Goal: Find specific page/section

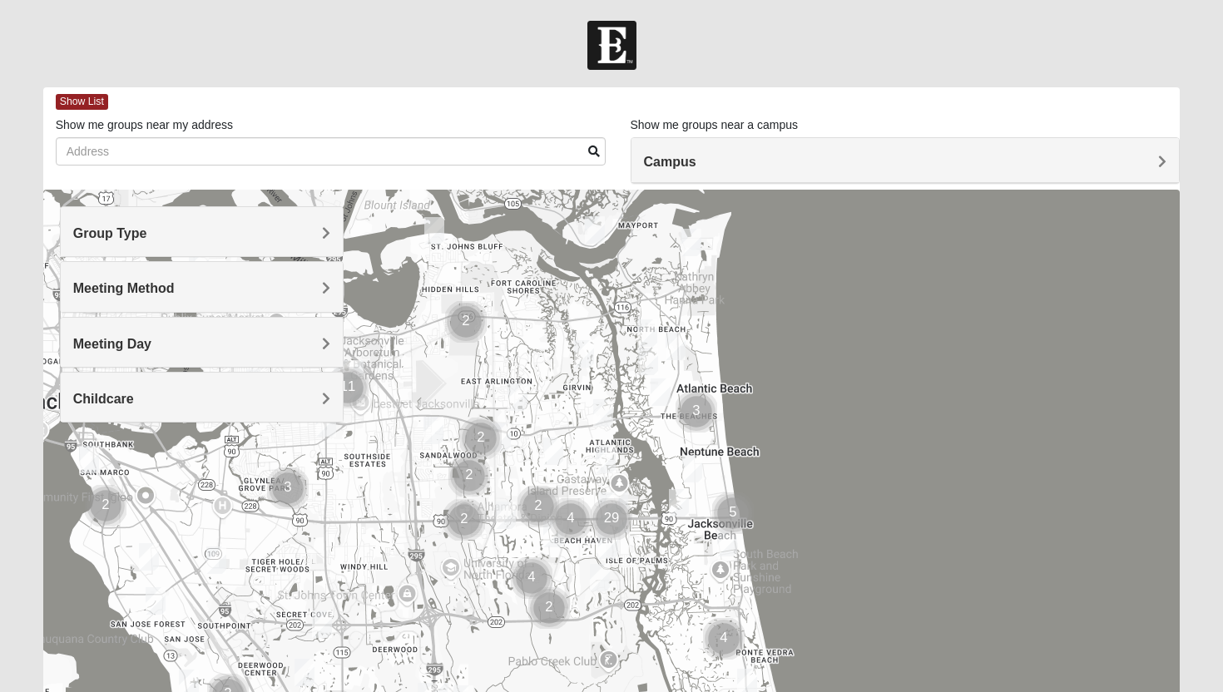
scroll to position [49, 0]
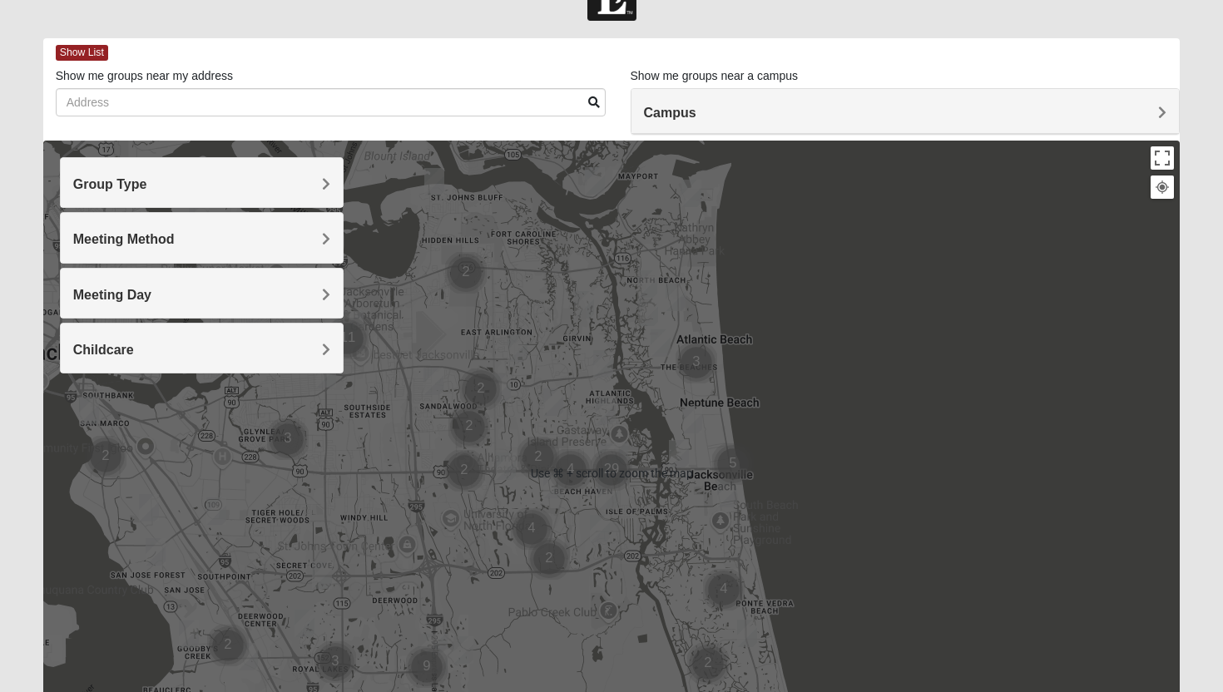
click at [244, 192] on div "Group Type" at bounding box center [202, 182] width 283 height 49
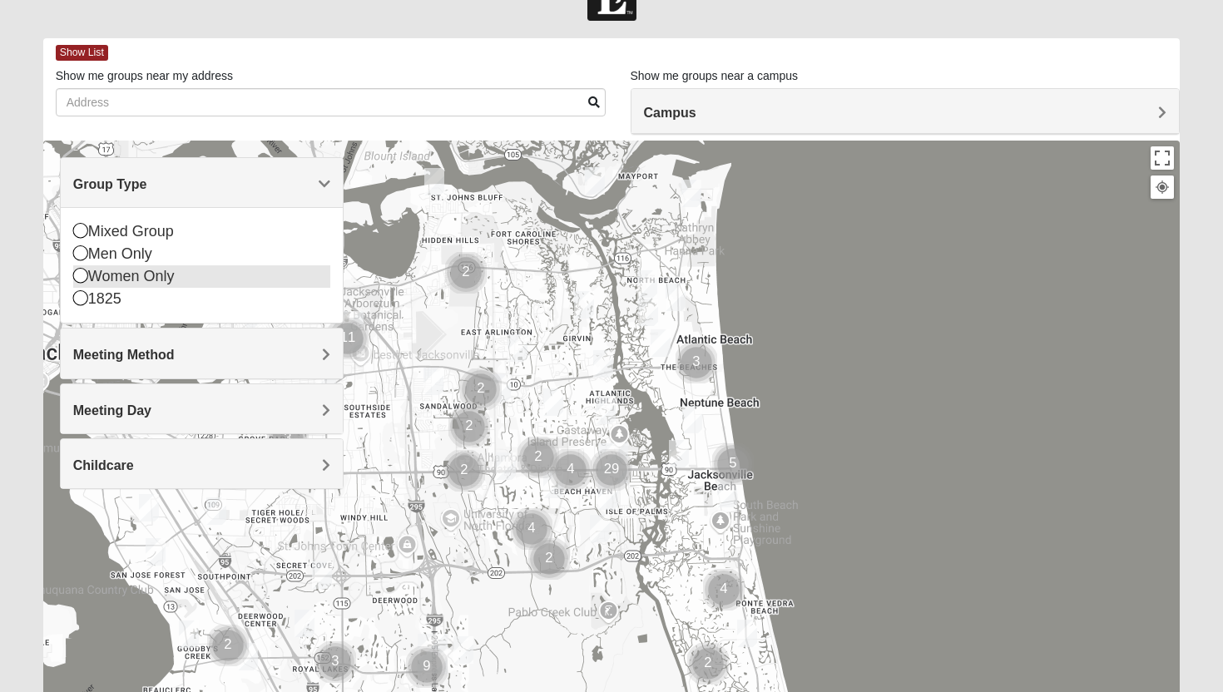
click at [165, 273] on div "Women Only" at bounding box center [202, 276] width 258 height 22
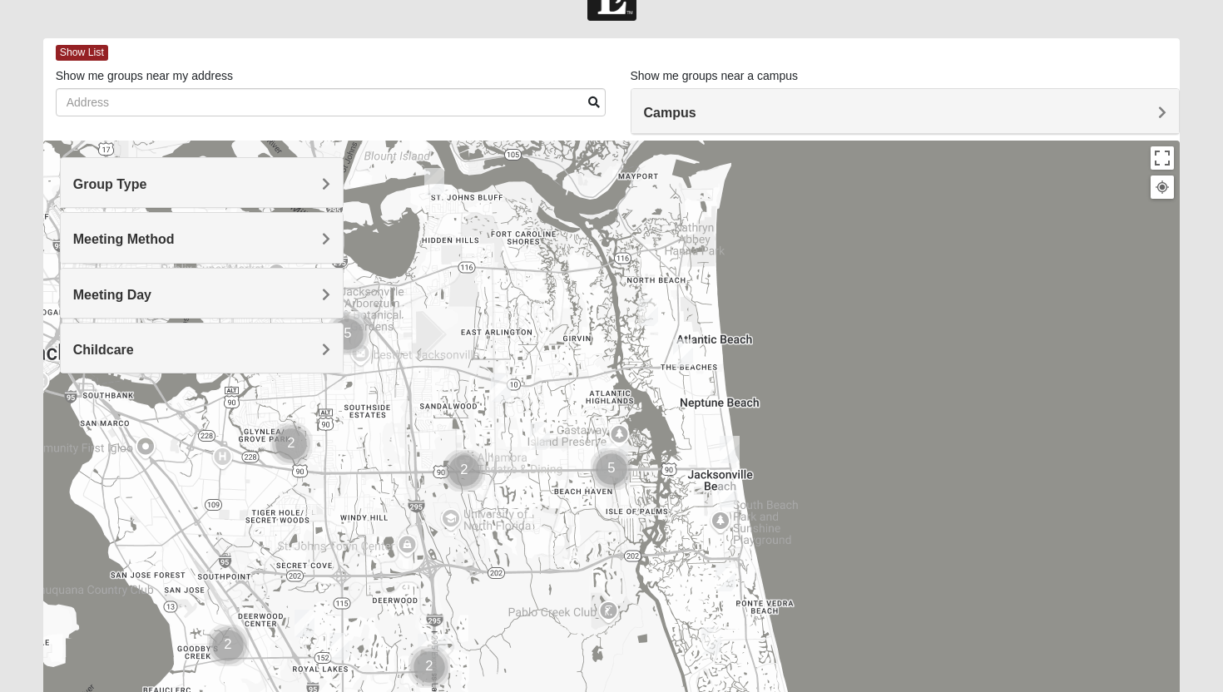
click at [165, 245] on span "Meeting Method" at bounding box center [123, 239] width 101 height 14
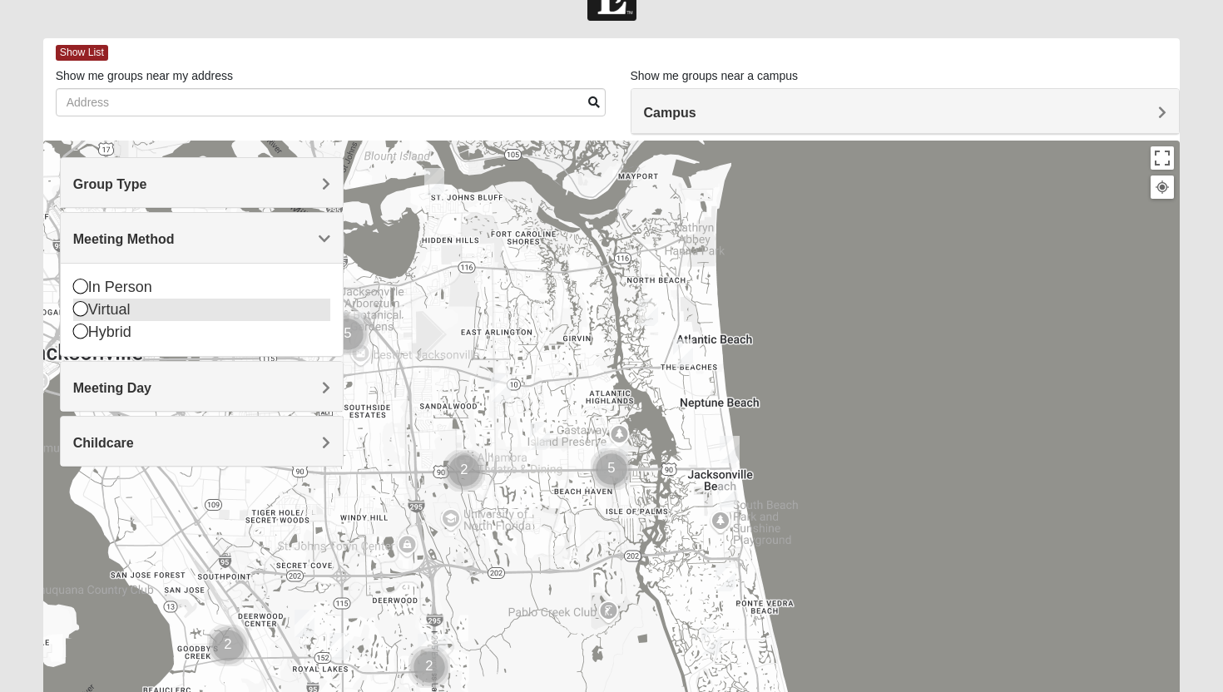
click at [146, 314] on div "Virtual" at bounding box center [202, 310] width 258 height 22
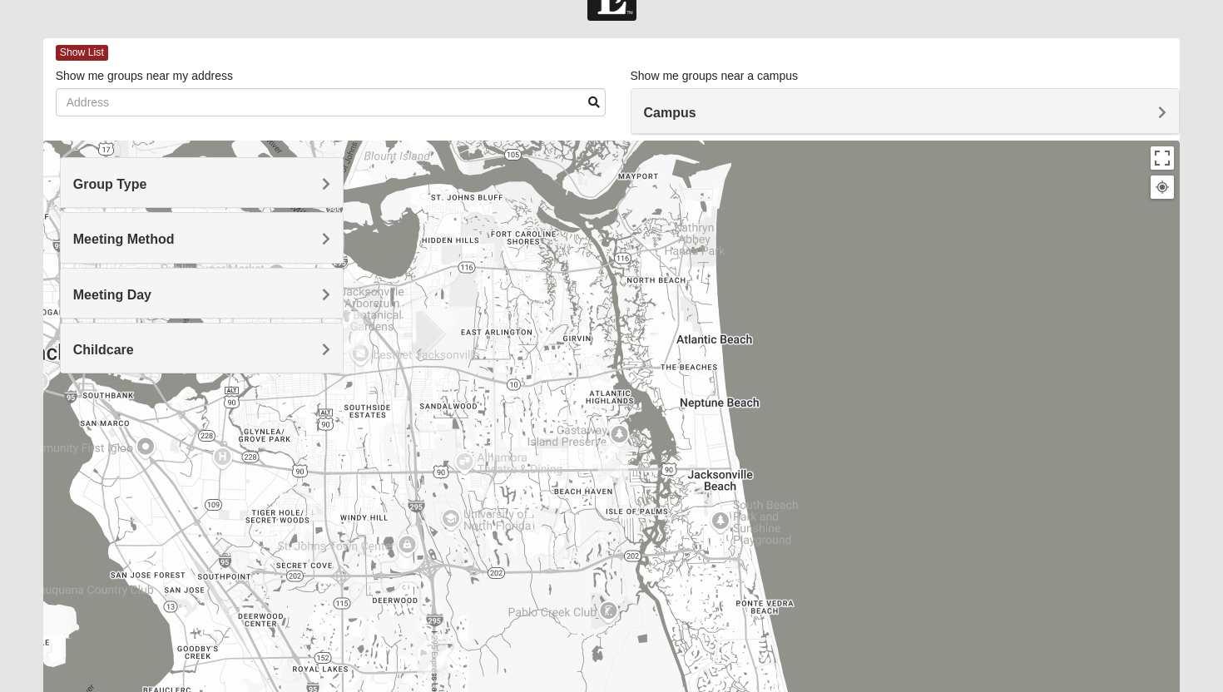
click at [150, 291] on span "Meeting Day" at bounding box center [112, 295] width 78 height 14
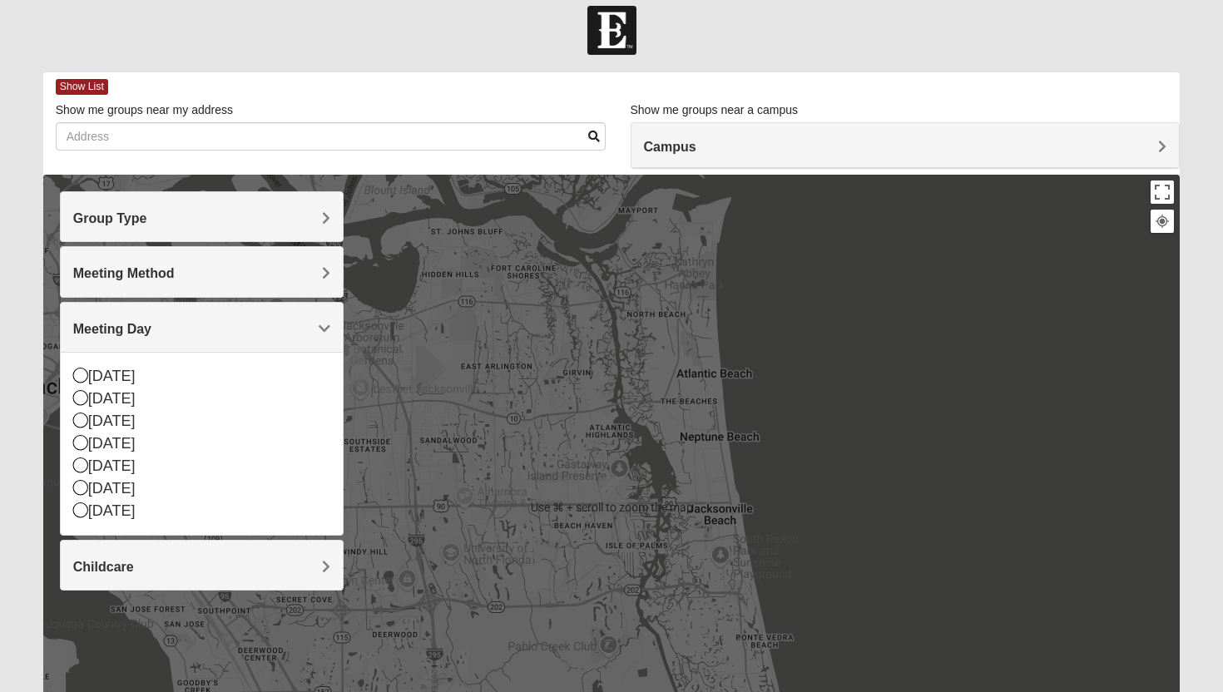
scroll to position [0, 0]
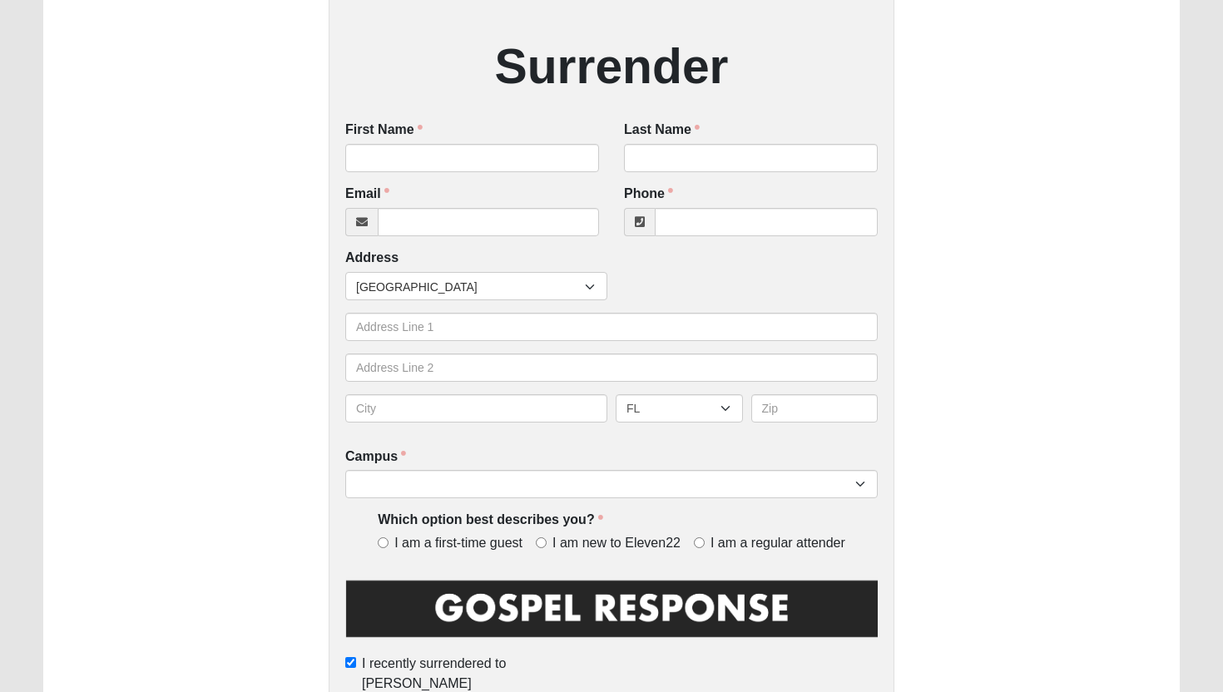
scroll to position [244, 0]
